Goal: Share content: Share content

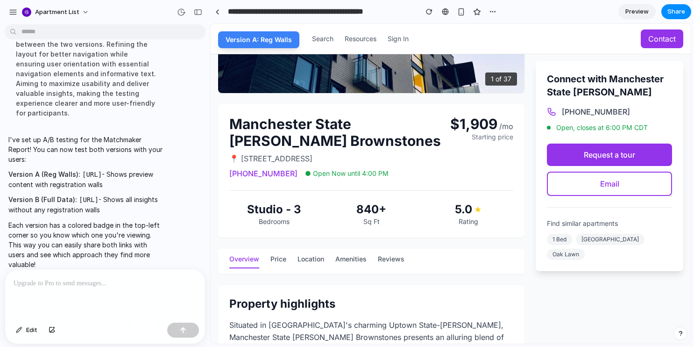
scroll to position [483, 0]
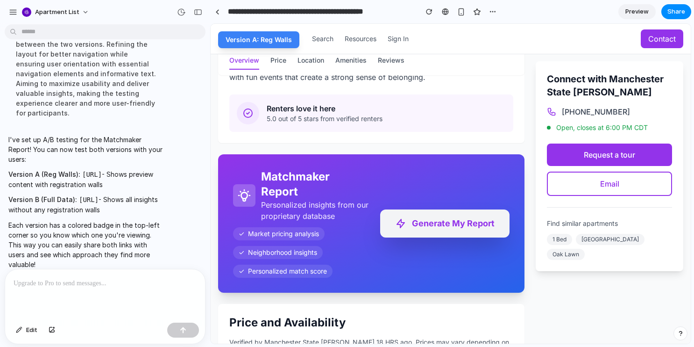
click at [457, 230] on button "Generate My Report" at bounding box center [444, 223] width 129 height 28
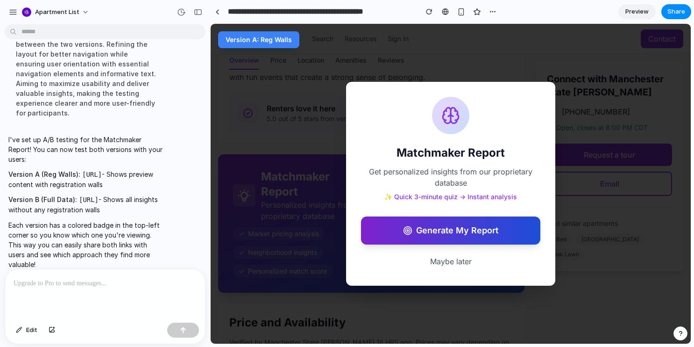
click at [430, 231] on button "Generate My Report" at bounding box center [450, 230] width 179 height 28
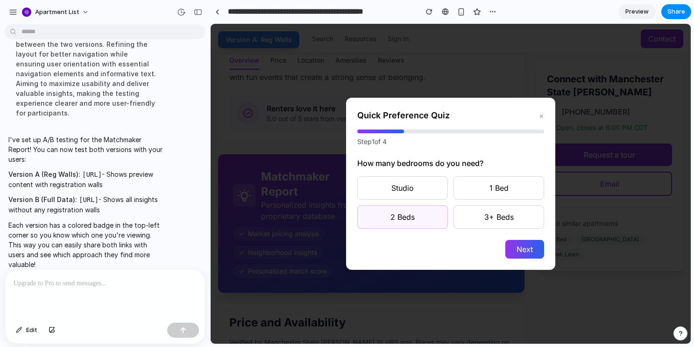
click at [429, 210] on button "2 Beds" at bounding box center [402, 216] width 91 height 23
click at [508, 241] on button "Next" at bounding box center [524, 249] width 39 height 19
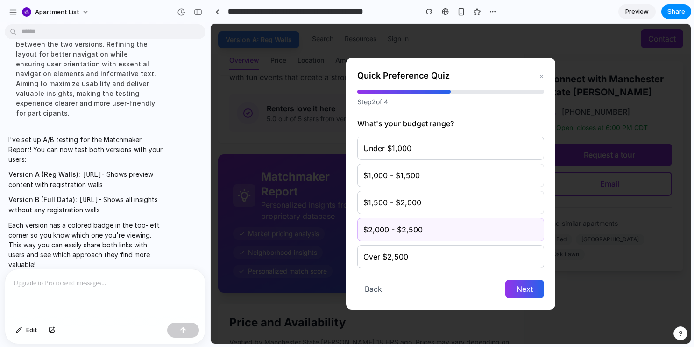
click at [471, 234] on button "$2,000 - $2,500" at bounding box center [450, 229] width 187 height 23
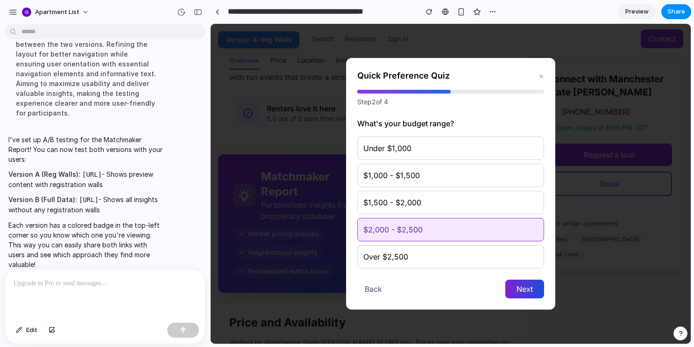
click at [532, 292] on button "Next" at bounding box center [524, 288] width 39 height 19
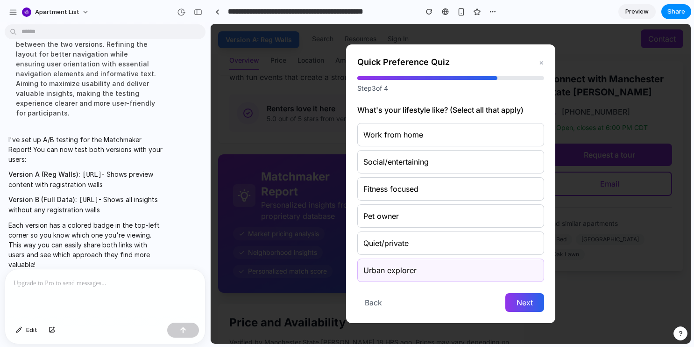
click at [505, 260] on button "Urban explorer" at bounding box center [450, 269] width 187 height 23
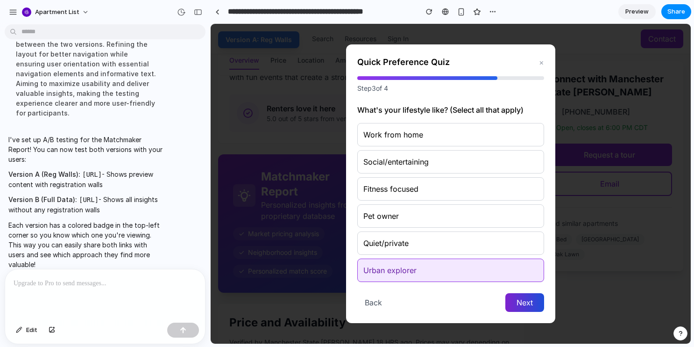
click at [525, 297] on button "Next" at bounding box center [524, 302] width 39 height 19
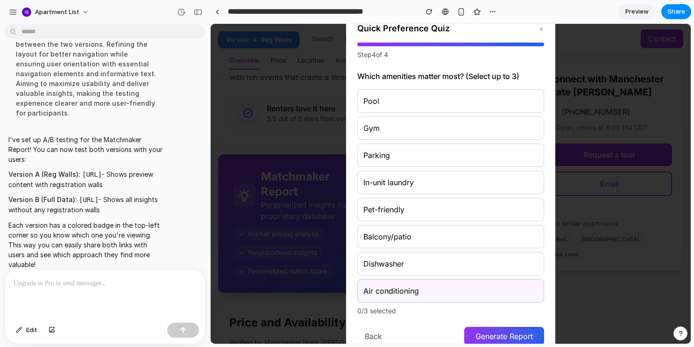
click at [505, 284] on button "Air conditioning" at bounding box center [450, 290] width 187 height 23
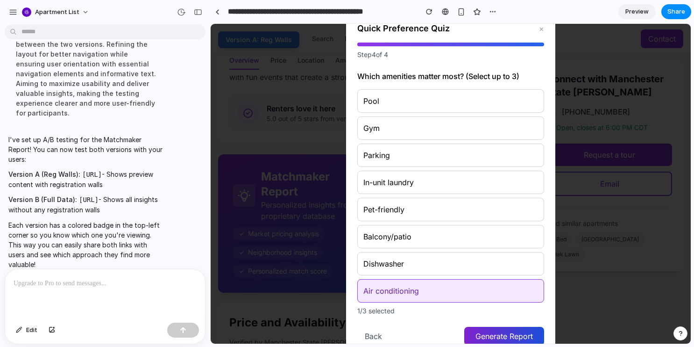
click at [504, 337] on button "Generate Report" at bounding box center [504, 336] width 80 height 19
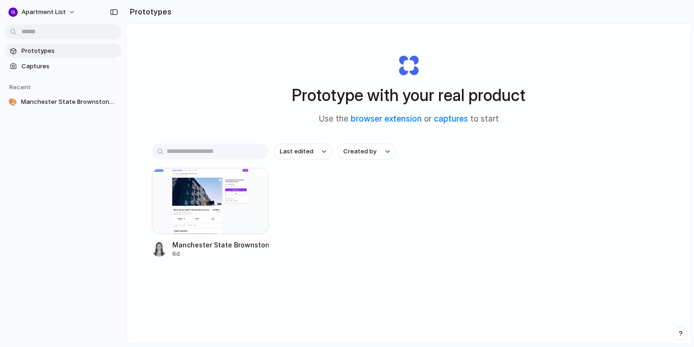
scroll to position [50, 0]
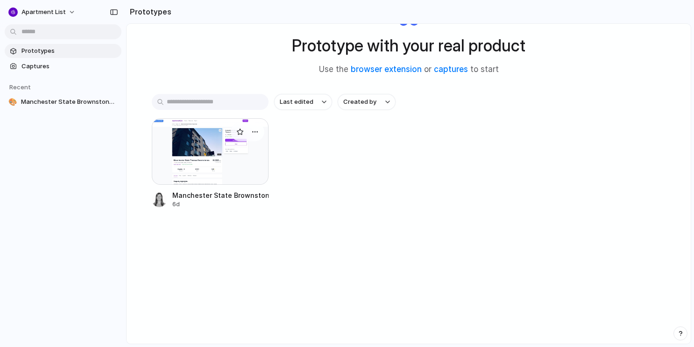
click at [244, 138] on div at bounding box center [248, 131] width 34 height 19
click at [237, 164] on div at bounding box center [210, 151] width 117 height 66
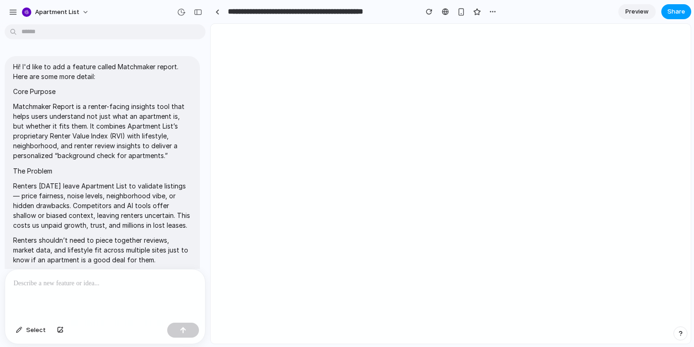
click at [676, 11] on span "Share" at bounding box center [677, 11] width 18 height 9
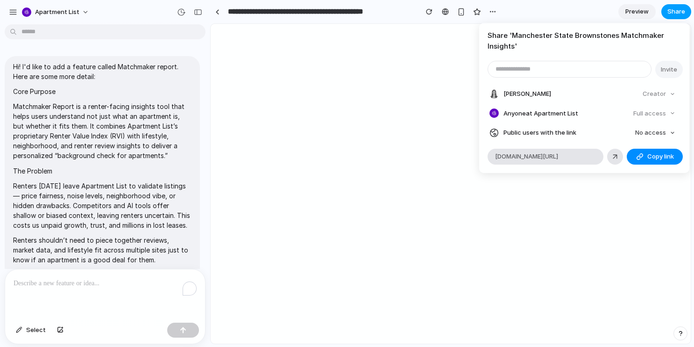
scroll to position [3420, 0]
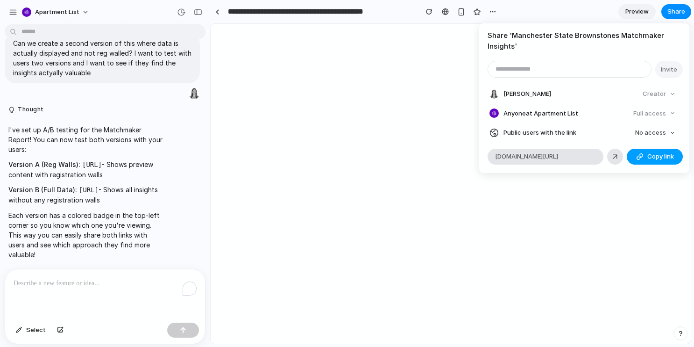
click at [652, 157] on span "Copy link" at bounding box center [660, 156] width 27 height 9
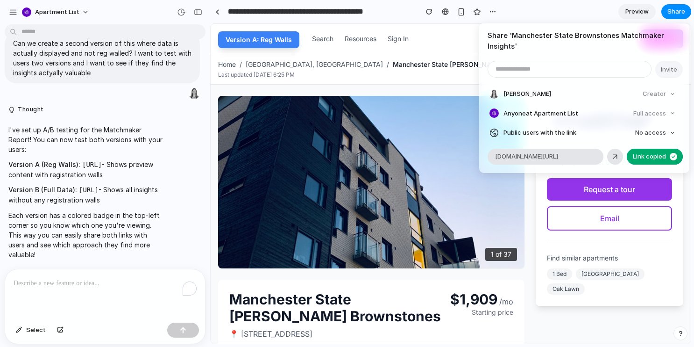
scroll to position [0, 0]
click at [662, 133] on span "No access" at bounding box center [650, 132] width 31 height 9
click at [654, 133] on div "No access Full access" at bounding box center [347, 173] width 694 height 347
click at [654, 134] on span "No access" at bounding box center [650, 132] width 31 height 9
click at [643, 165] on span "Full access" at bounding box center [642, 167] width 33 height 9
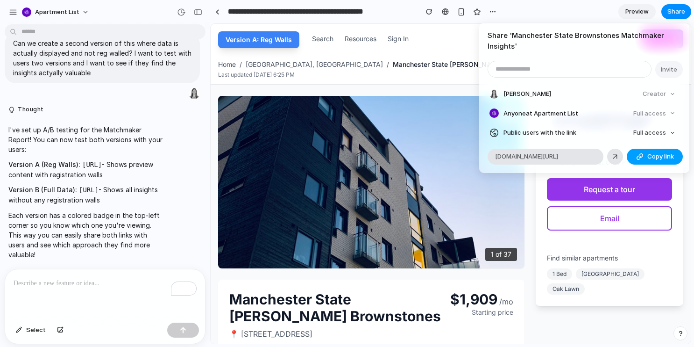
click at [647, 159] on button "Copy link" at bounding box center [655, 157] width 56 height 16
click at [283, 212] on div "Share ' Manchester State Brownstones Matchmaker Insights ' Invite [PERSON_NAME]…" at bounding box center [347, 173] width 694 height 347
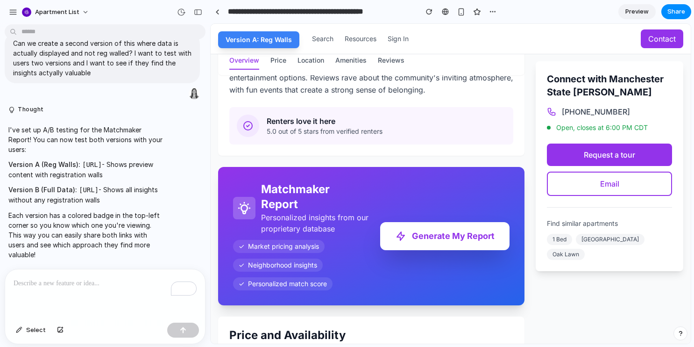
scroll to position [471, 0]
